Goal: Find contact information: Find contact information

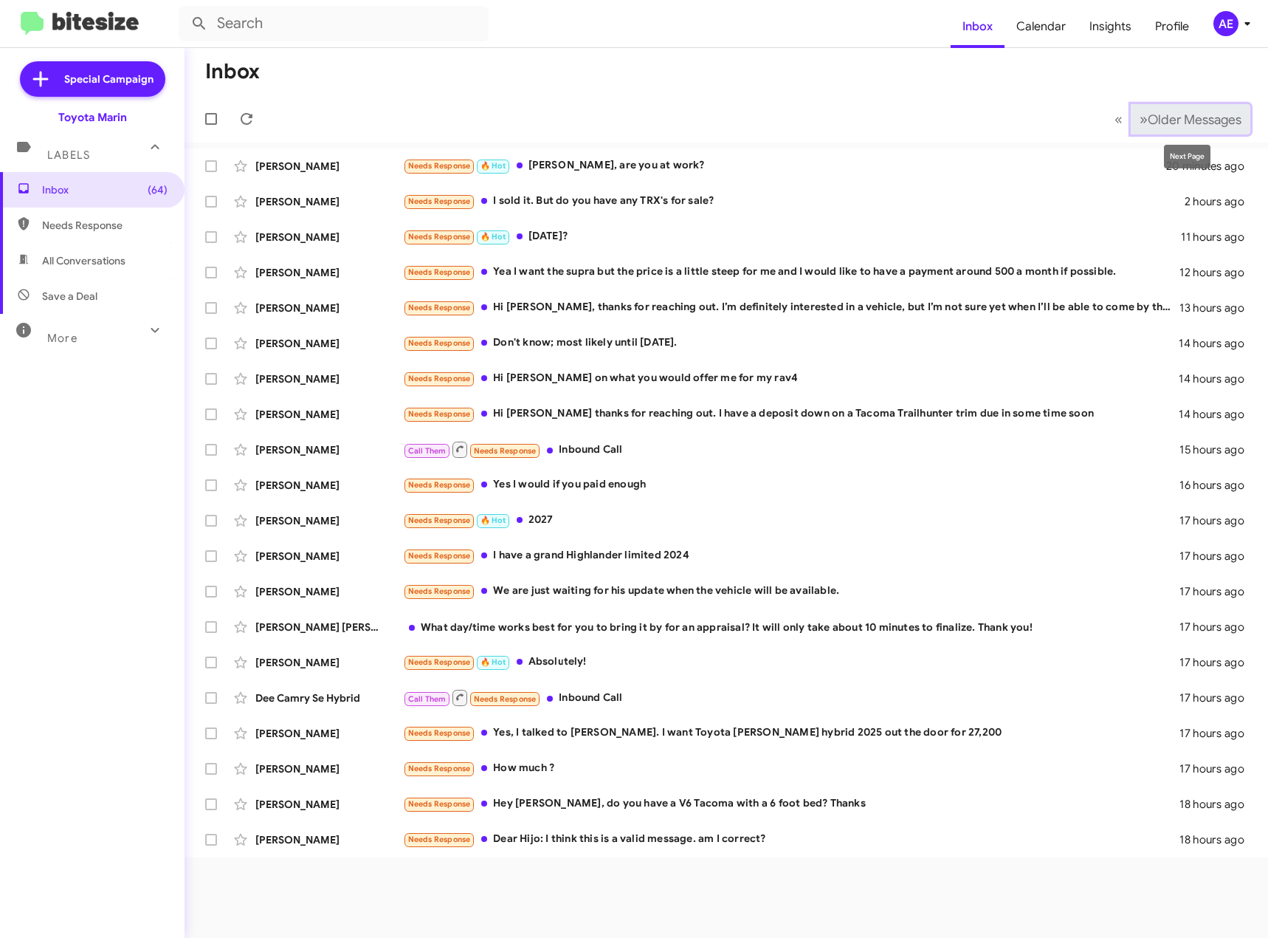
click at [1140, 119] on span "»" at bounding box center [1144, 119] width 8 height 18
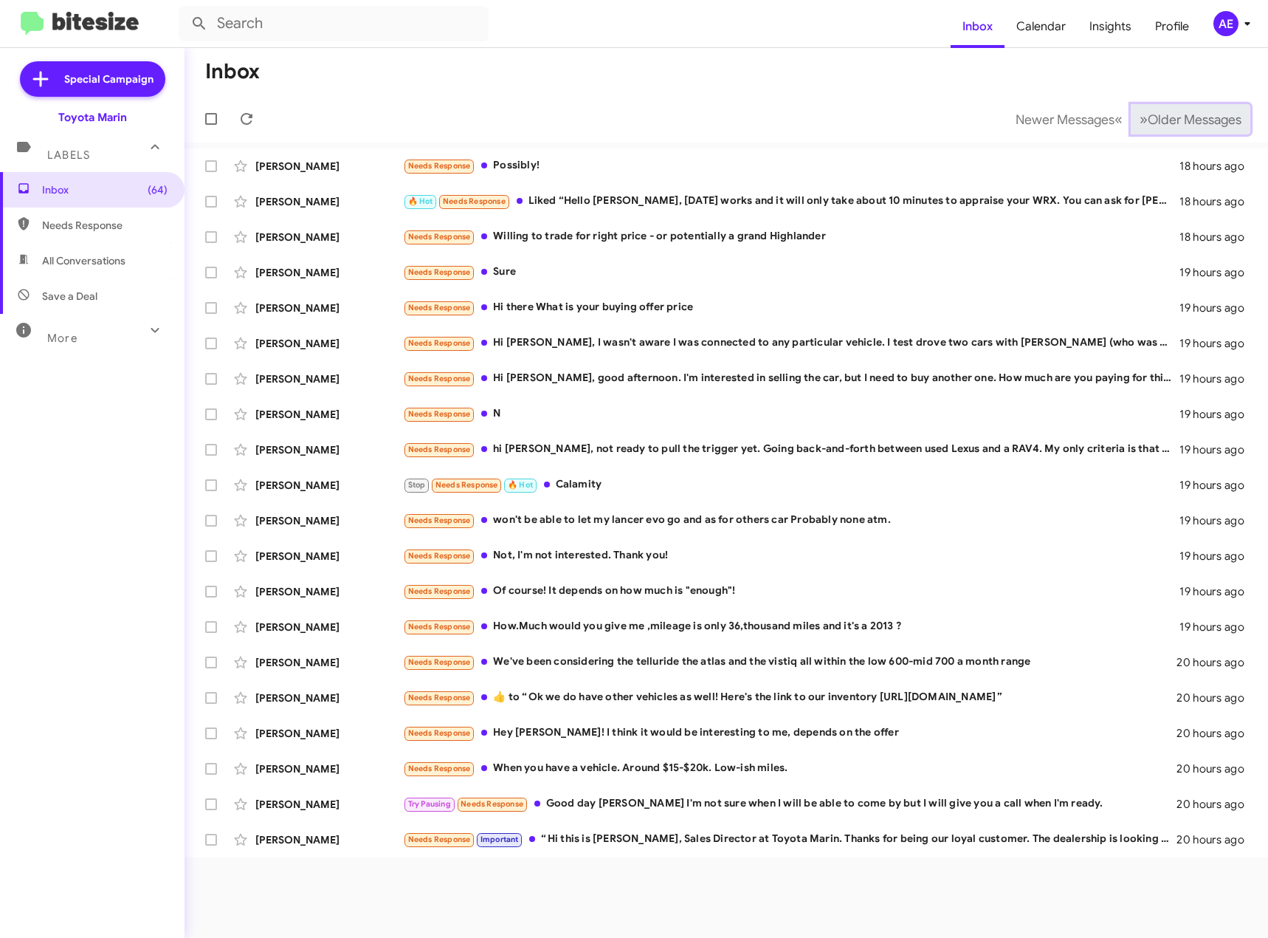
click at [1140, 119] on span "»" at bounding box center [1144, 119] width 8 height 18
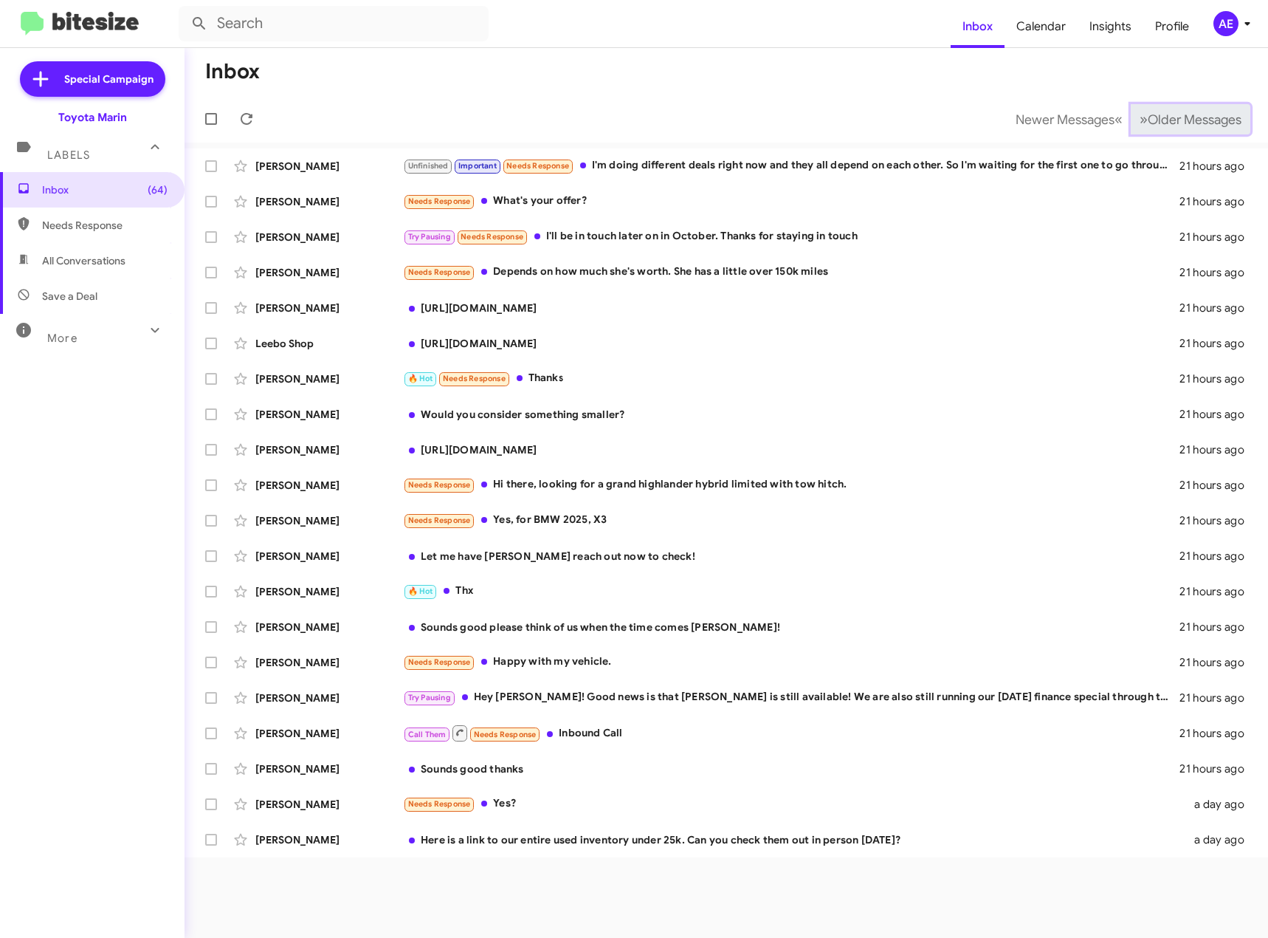
click at [1140, 119] on span "»" at bounding box center [1144, 119] width 8 height 18
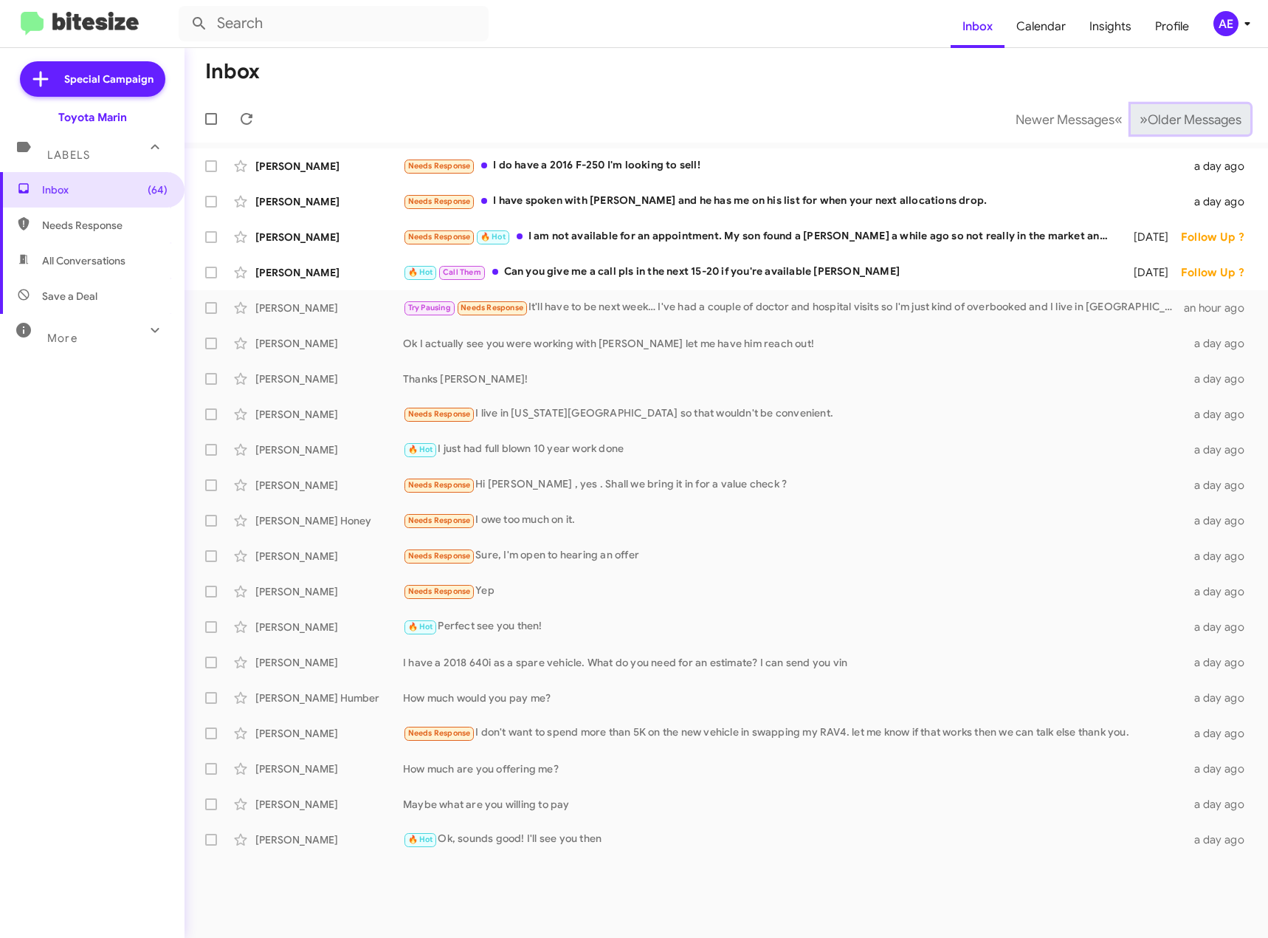
click at [1140, 119] on span "»" at bounding box center [1144, 119] width 8 height 18
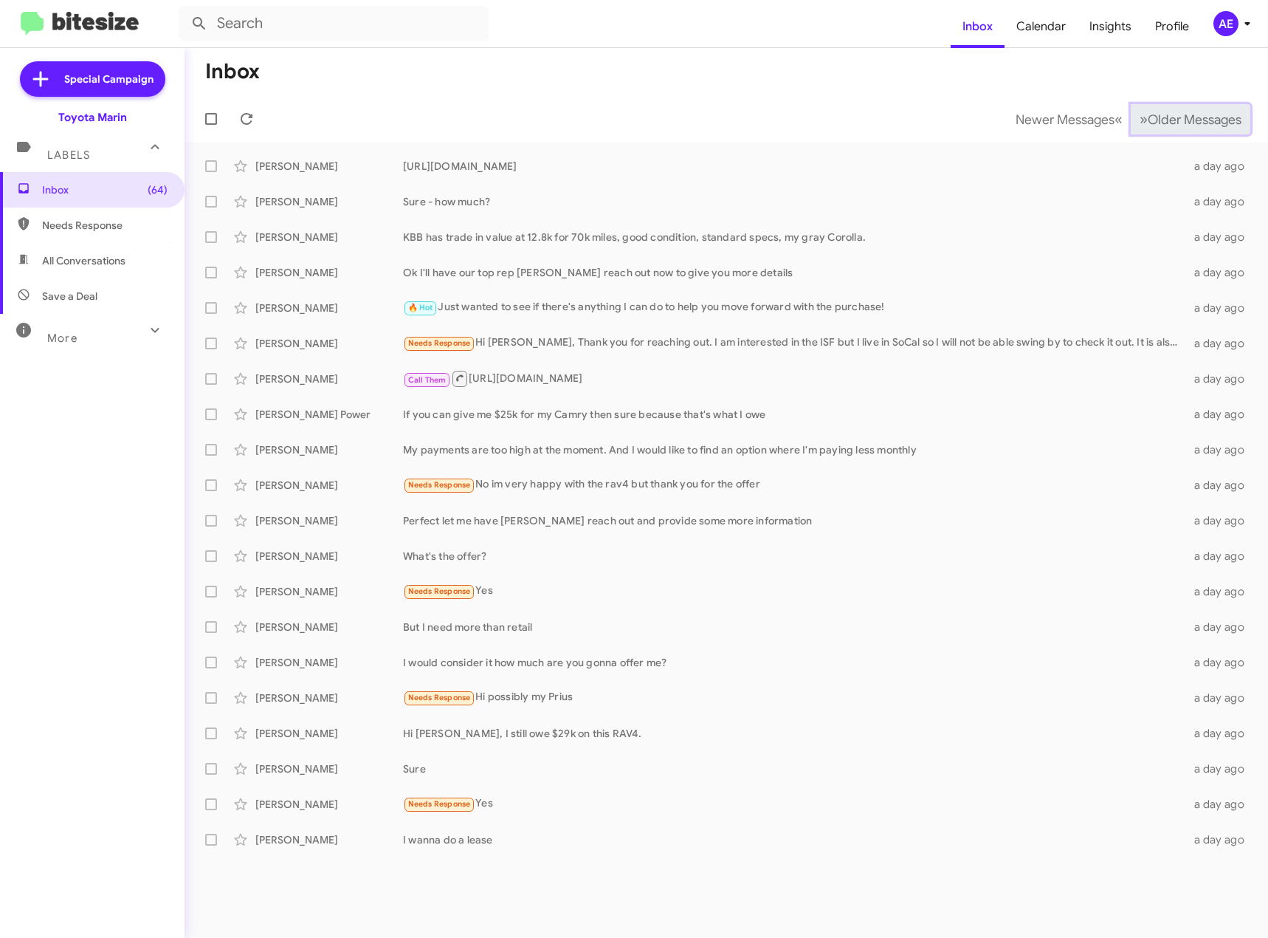
click at [1140, 119] on span "»" at bounding box center [1144, 119] width 8 height 18
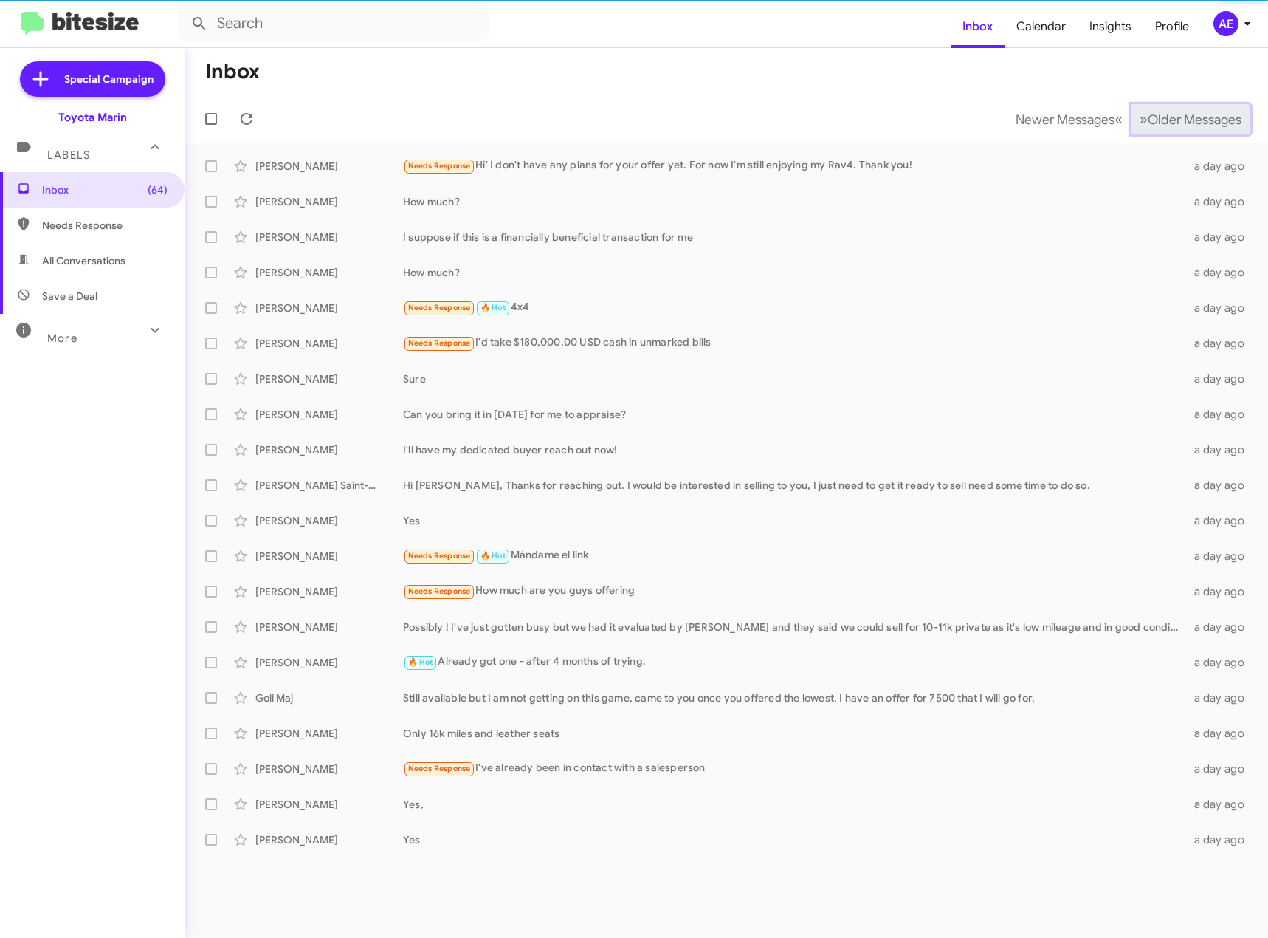
click at [1140, 119] on span "»" at bounding box center [1144, 119] width 8 height 18
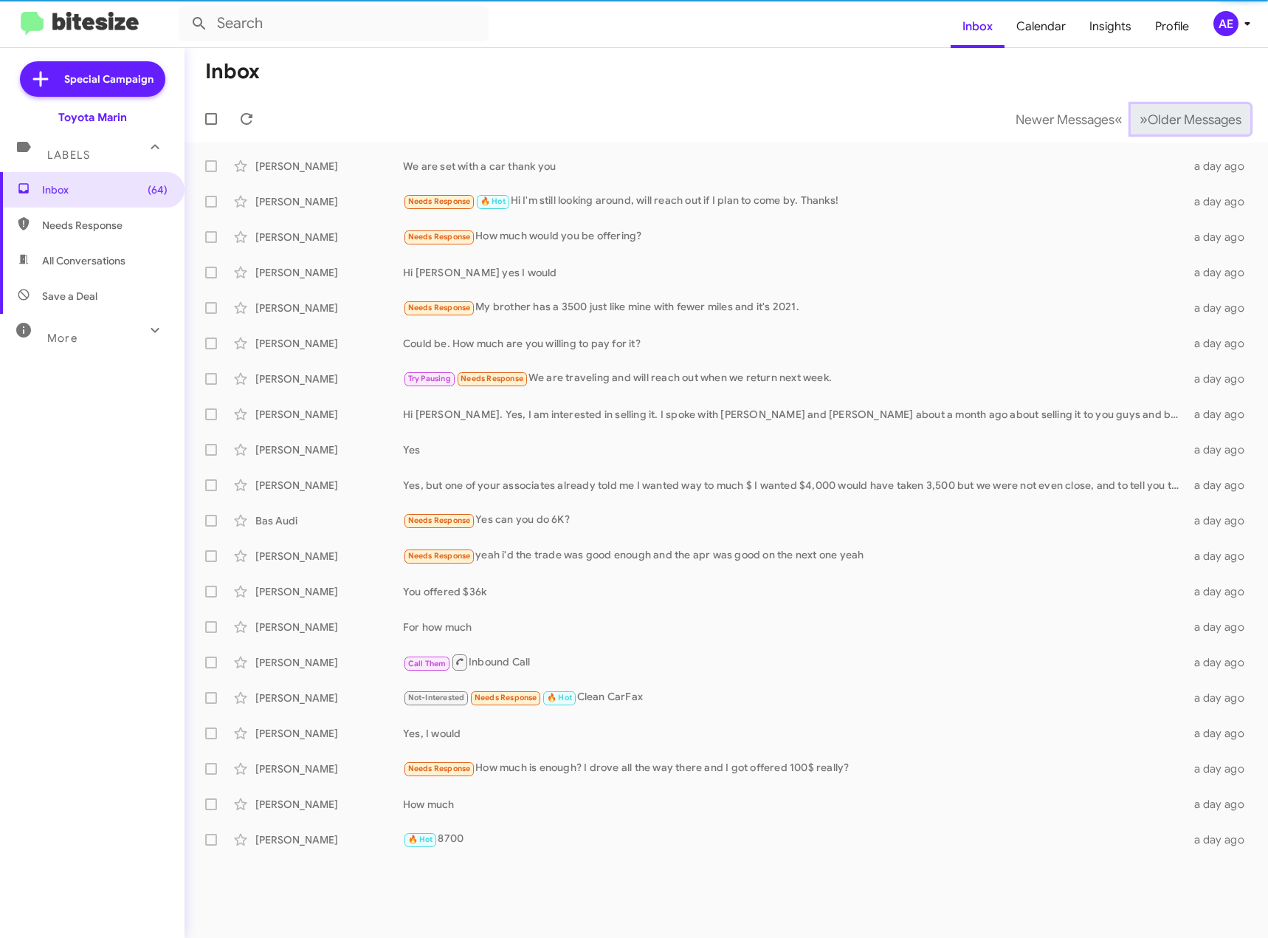
click at [1140, 119] on span "»" at bounding box center [1144, 119] width 8 height 18
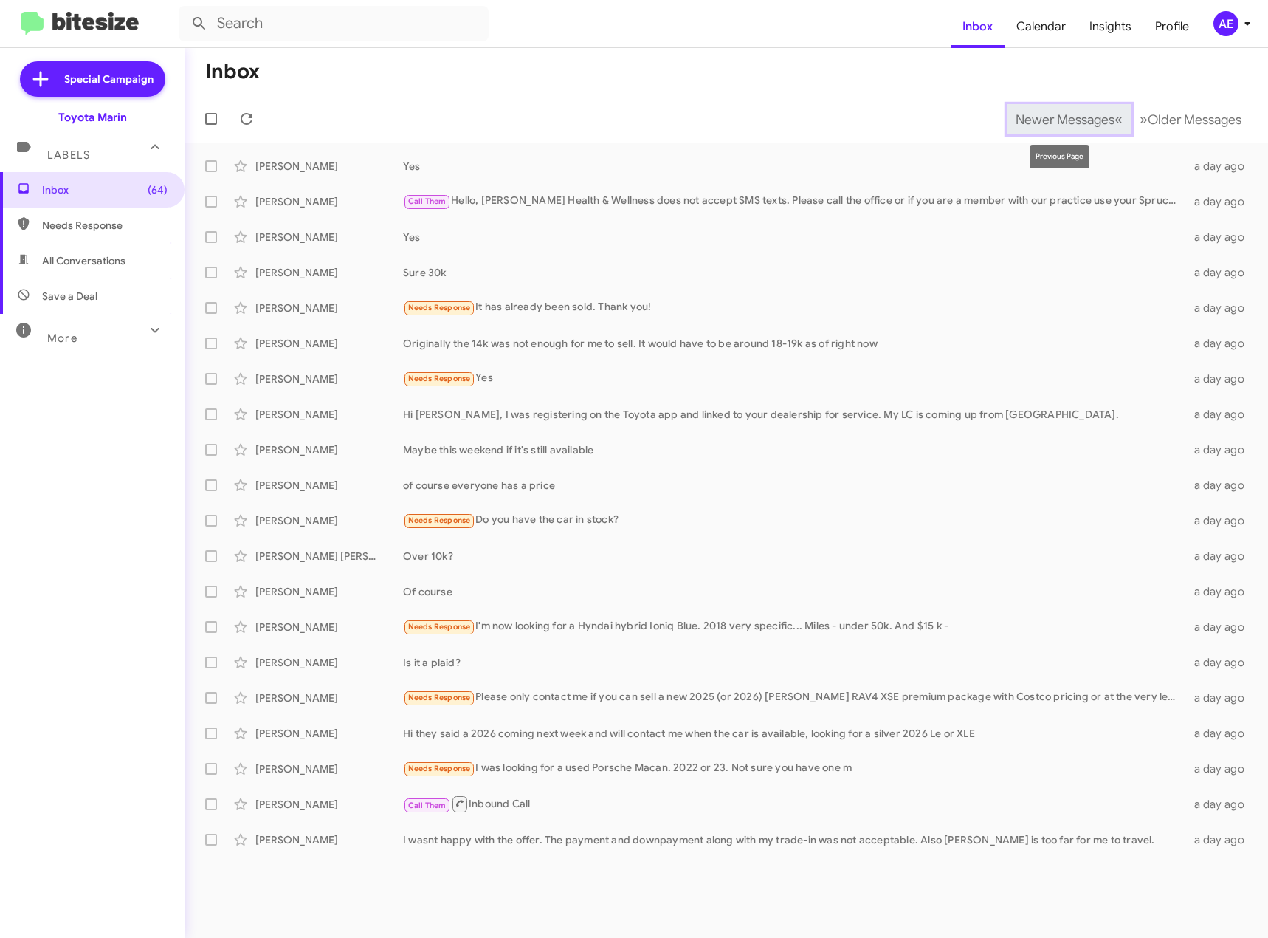
click at [1087, 114] on span "Newer Messages" at bounding box center [1065, 119] width 99 height 16
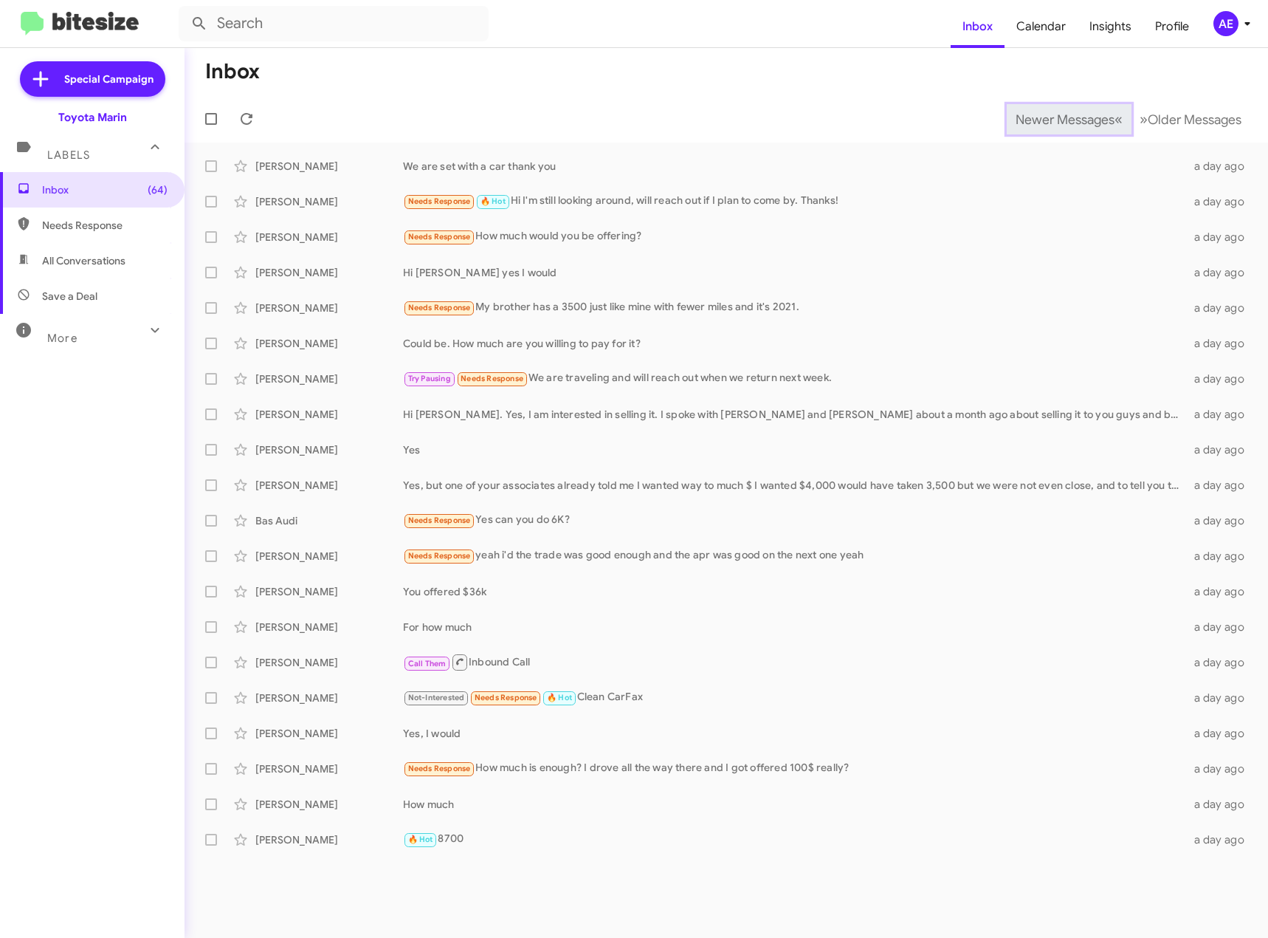
click at [1087, 113] on span "Newer Messages" at bounding box center [1065, 119] width 99 height 16
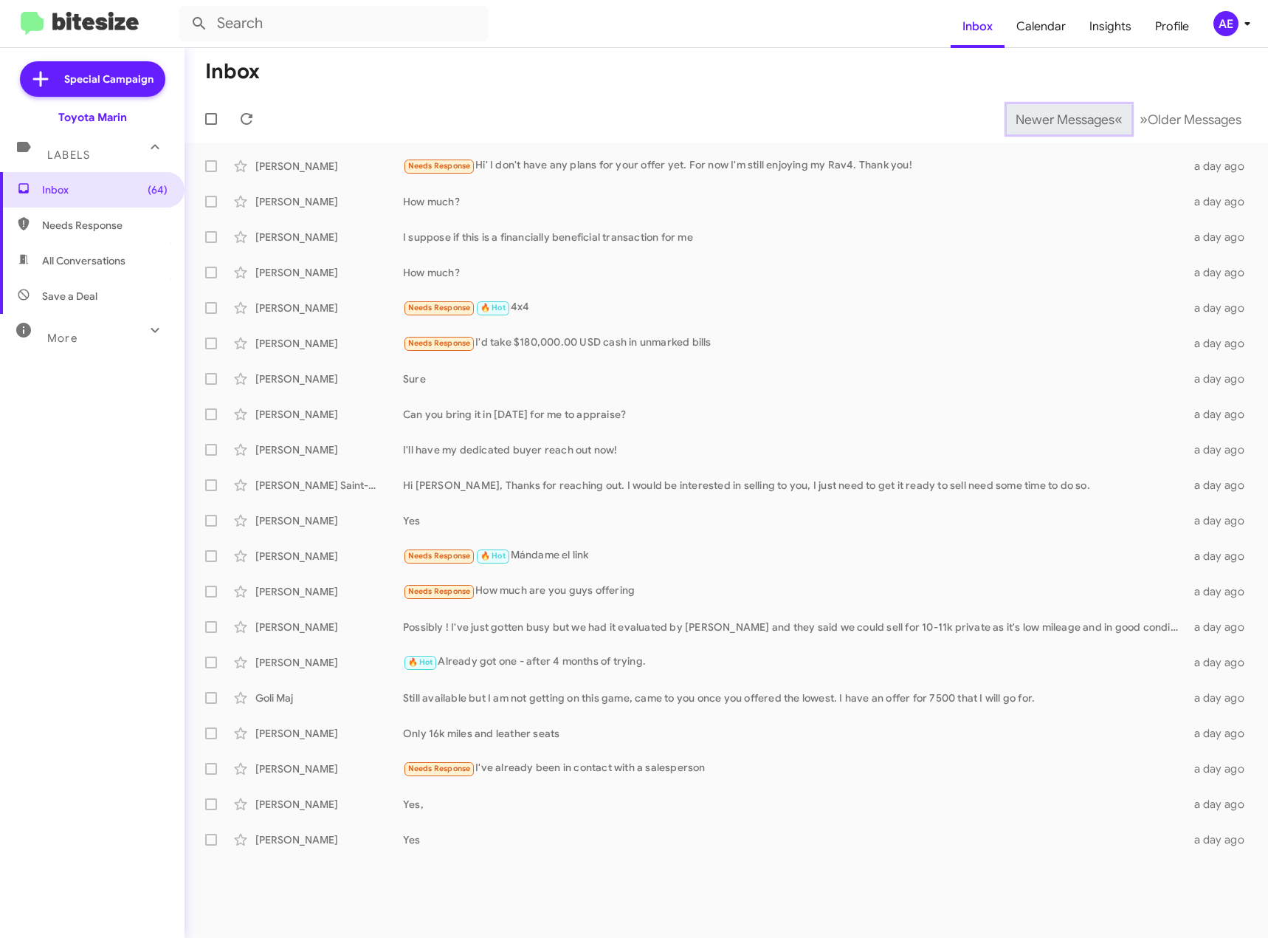
click at [1087, 113] on span "Newer Messages" at bounding box center [1065, 119] width 99 height 16
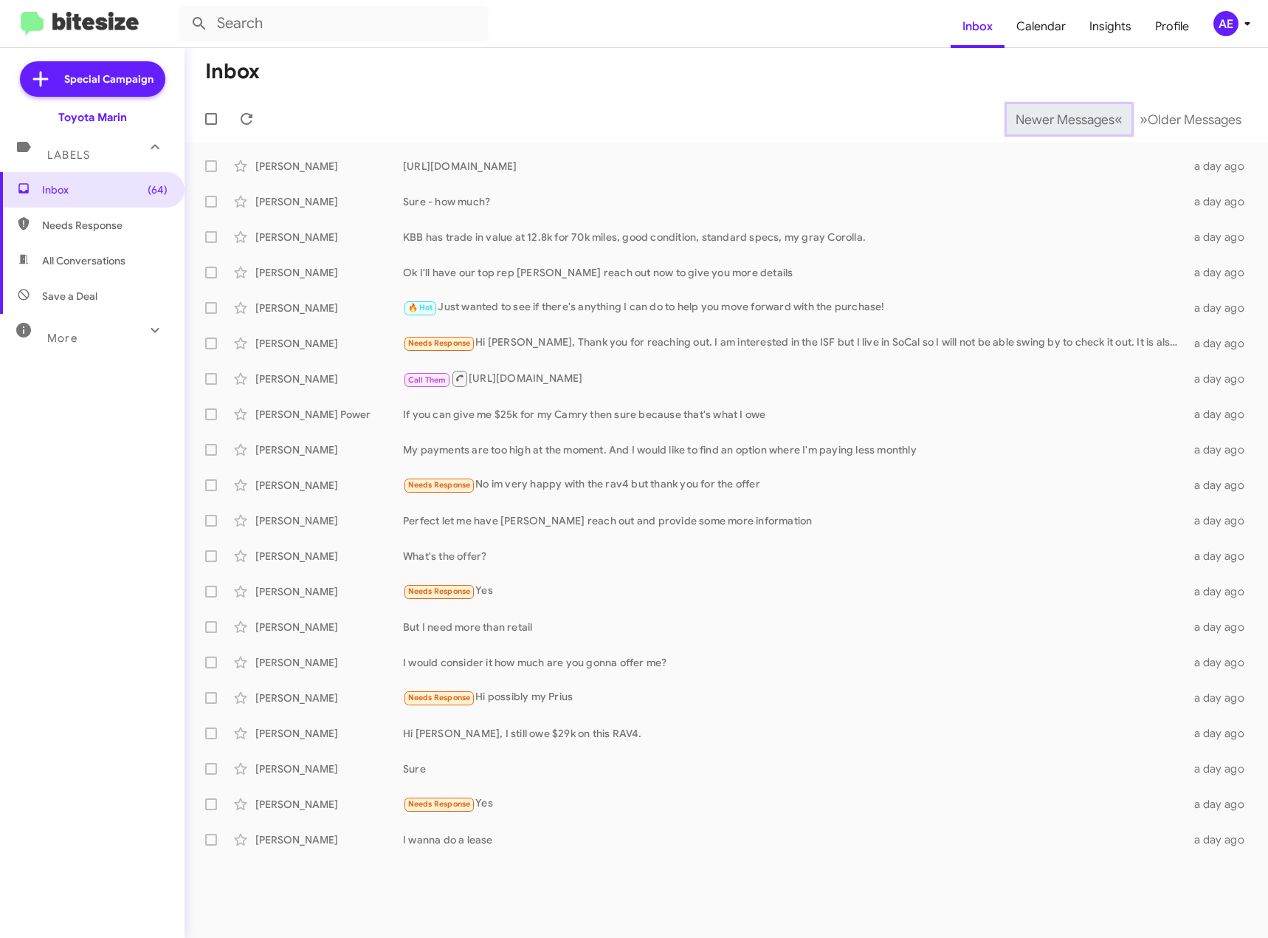
click at [1082, 119] on span "Newer Messages" at bounding box center [1065, 119] width 99 height 16
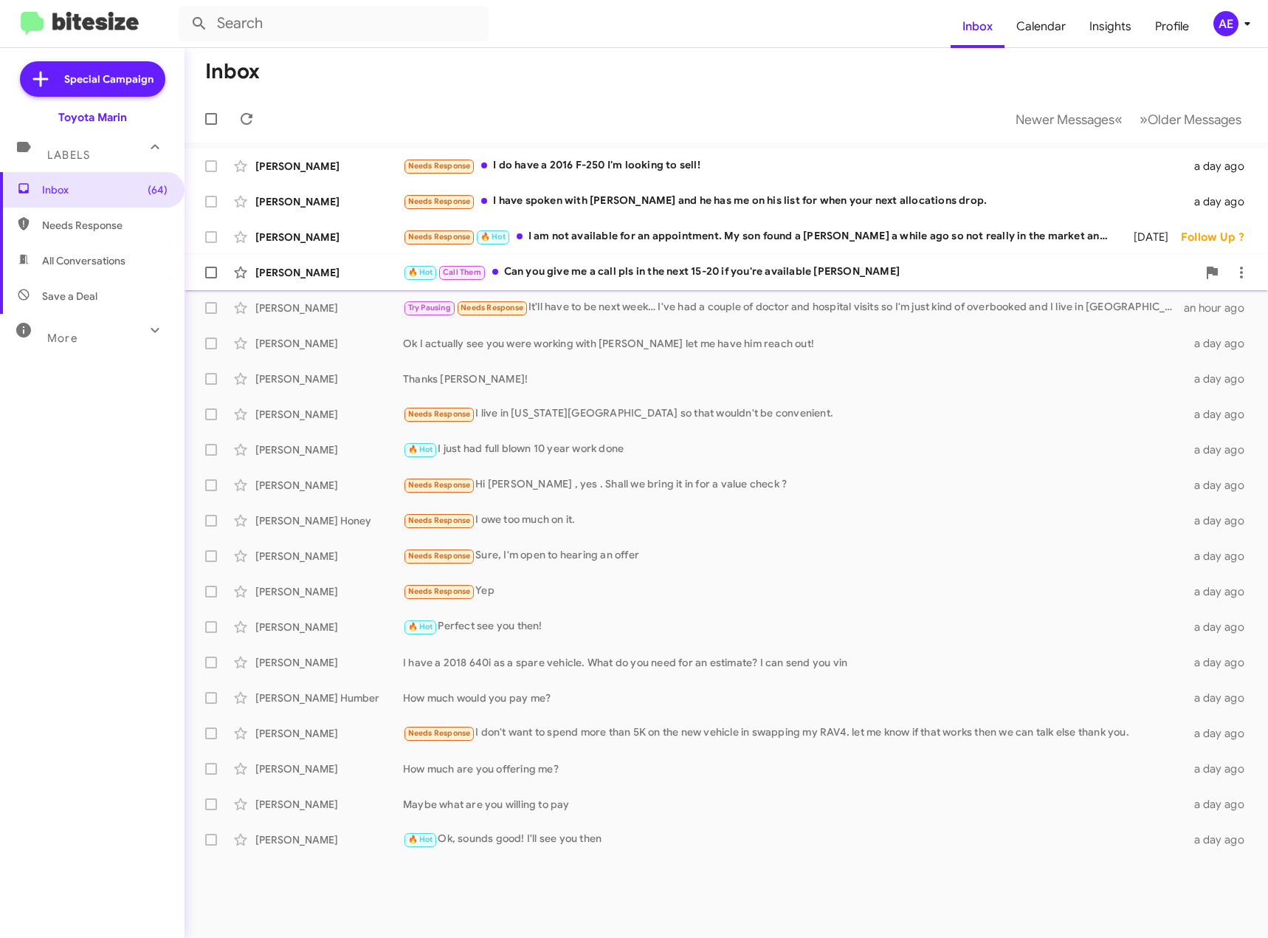
click at [693, 267] on div "🔥 Hot Call Them Can you give me a call pls in the next 15-20 if you're availabl…" at bounding box center [800, 272] width 794 height 17
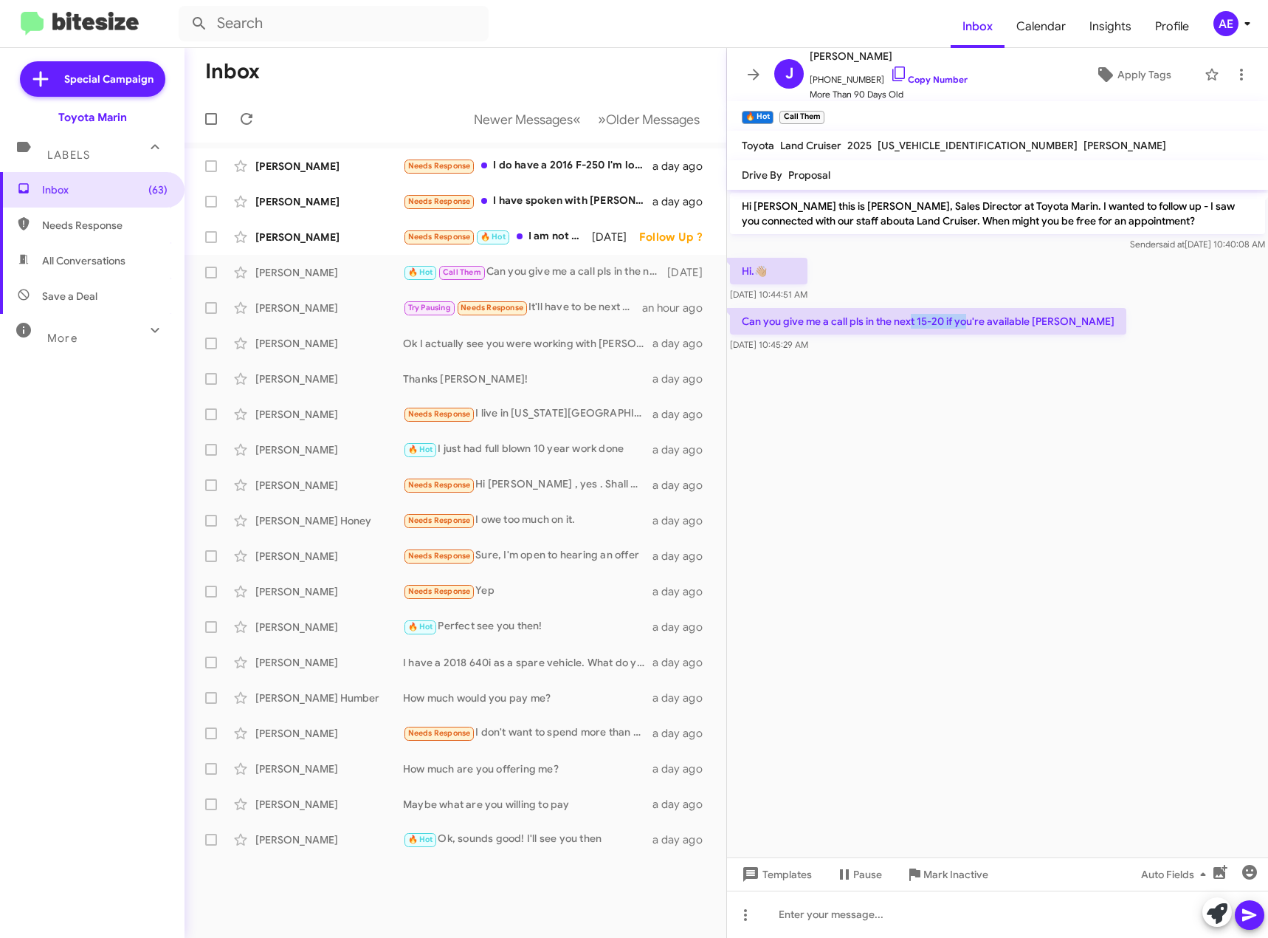
drag, startPoint x: 912, startPoint y: 320, endPoint x: 971, endPoint y: 322, distance: 59.1
click at [971, 322] on p "Can you give me a call pls in the next 15-20 if you're available [PERSON_NAME]" at bounding box center [928, 321] width 396 height 27
click at [984, 323] on p "Can you give me a call pls in the next 15-20 if you're available [PERSON_NAME]" at bounding box center [928, 321] width 396 height 27
click at [915, 79] on link "Copy Number" at bounding box center [929, 79] width 78 height 11
